Goal: Check status: Check status

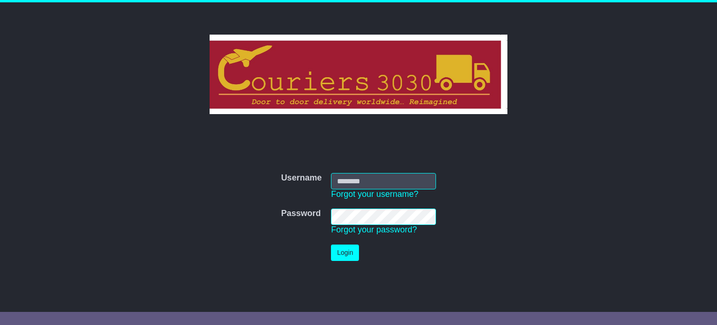
type input "**********"
click at [345, 256] on button "Login" at bounding box center [345, 252] width 28 height 16
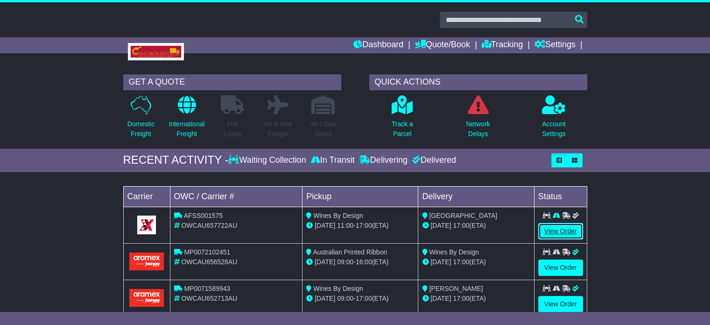
click at [556, 227] on link "View Order" at bounding box center [561, 231] width 45 height 16
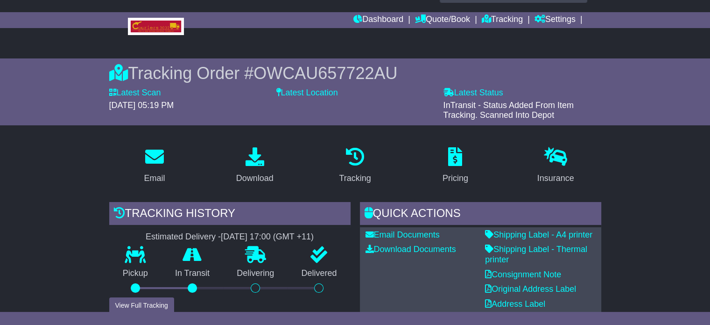
scroll to position [47, 0]
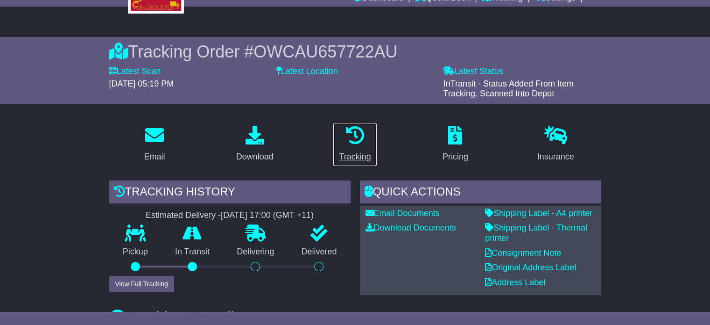
click at [351, 132] on icon at bounding box center [355, 135] width 19 height 19
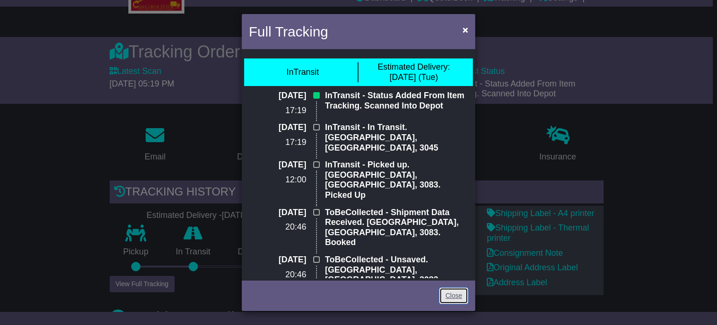
click at [457, 294] on link "Close" at bounding box center [454, 295] width 29 height 16
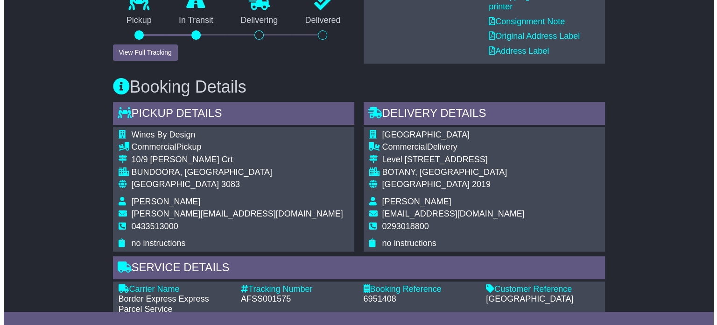
scroll to position [185, 0]
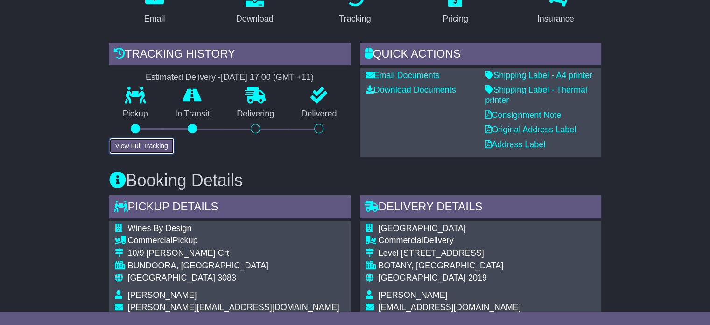
click at [153, 145] on button "View Full Tracking" at bounding box center [141, 146] width 65 height 16
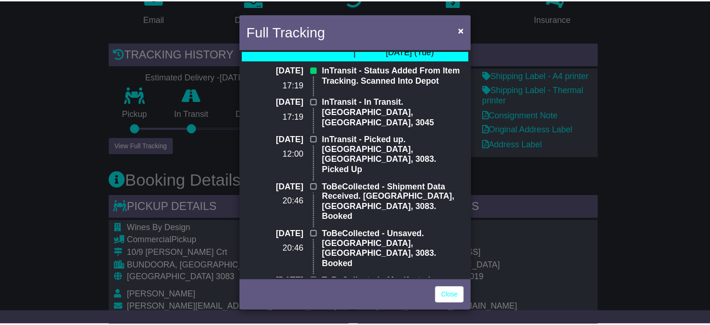
scroll to position [47, 0]
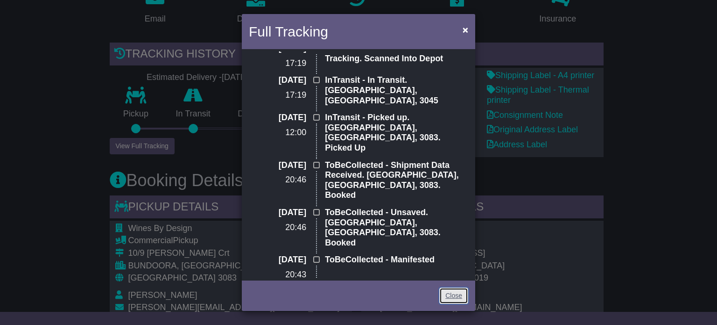
click at [450, 292] on link "Close" at bounding box center [454, 295] width 29 height 16
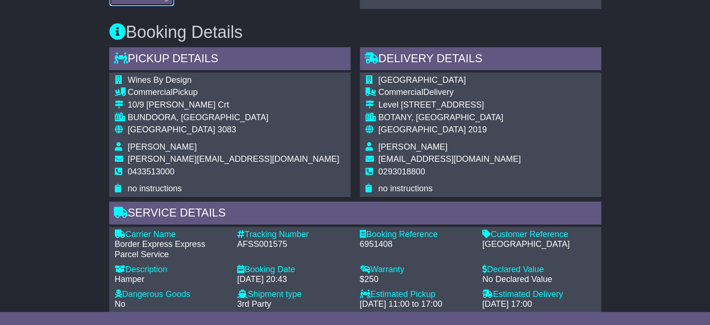
scroll to position [323, 0]
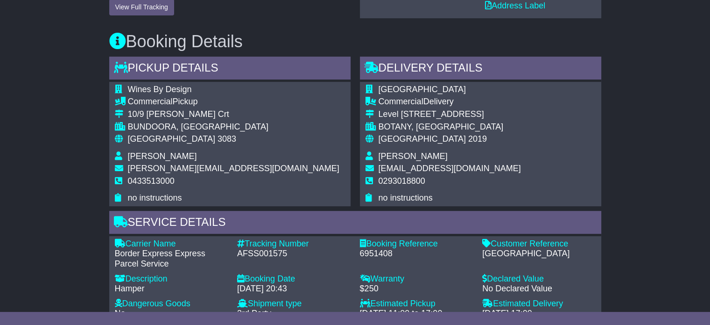
click at [296, 253] on div "AFSS001575" at bounding box center [294, 253] width 114 height 10
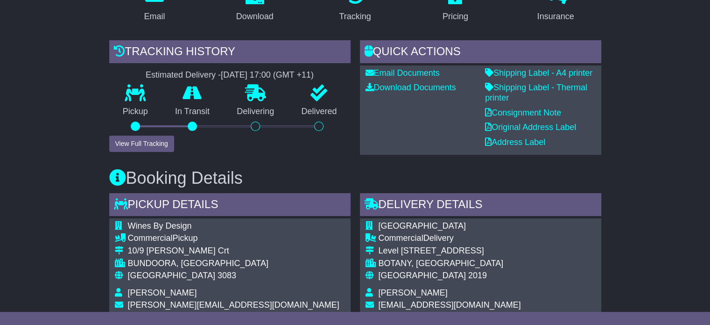
scroll to position [374, 0]
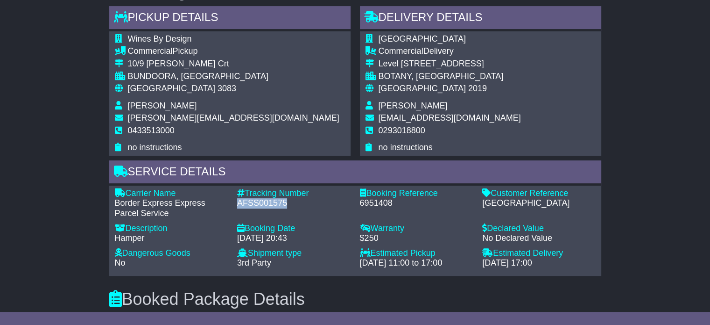
drag, startPoint x: 286, startPoint y: 206, endPoint x: 239, endPoint y: 203, distance: 47.3
click at [239, 203] on div "AFSS001575" at bounding box center [294, 203] width 114 height 10
copy div "AFSS001575"
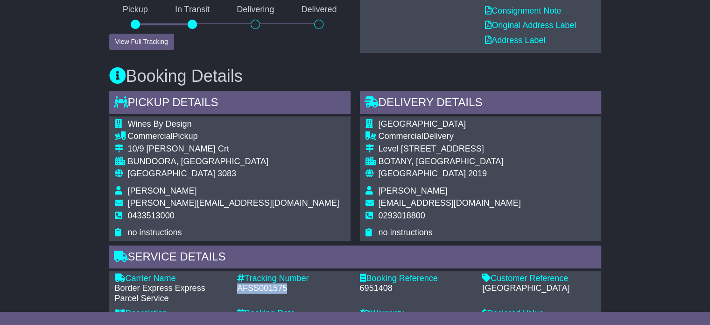
scroll to position [420, 0]
